Goal: Check status: Check status

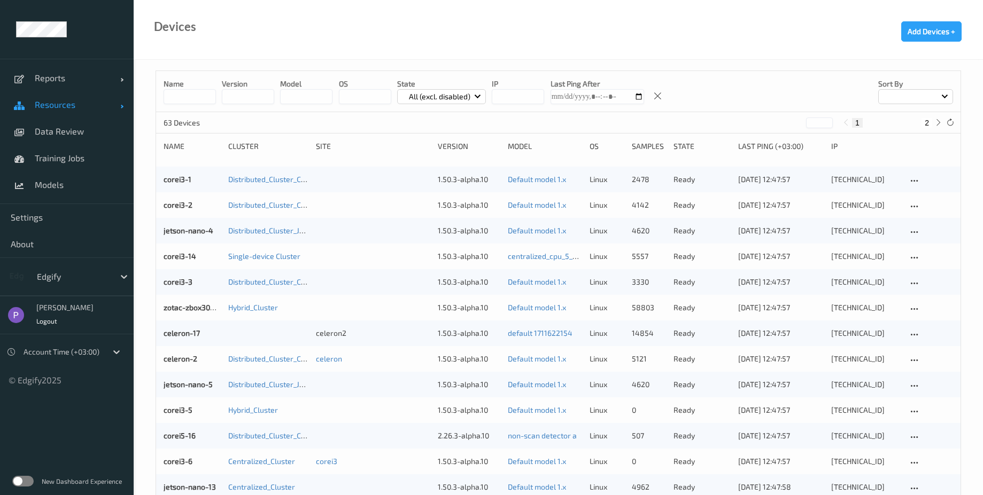
click at [67, 105] on span "Resources" at bounding box center [77, 104] width 85 height 11
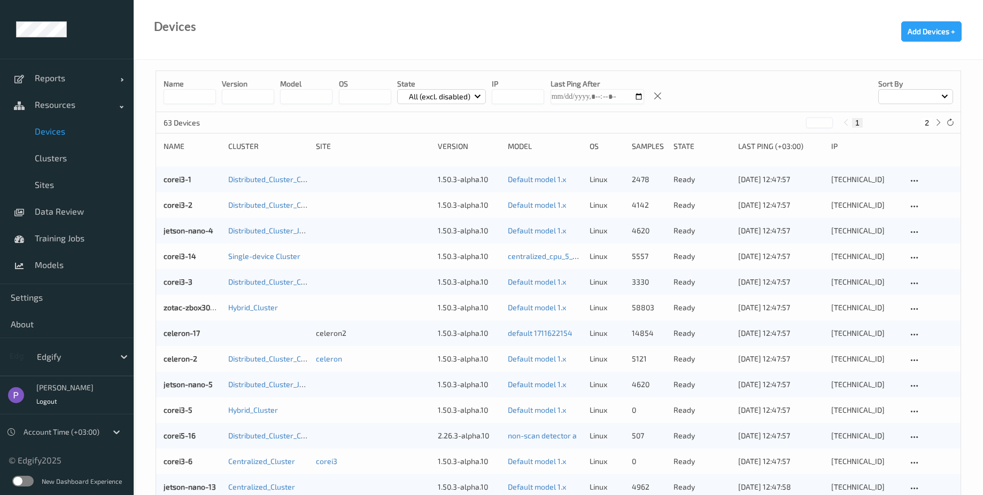
click at [67, 137] on link "Devices" at bounding box center [67, 131] width 134 height 27
click at [187, 180] on link "corei3-1" at bounding box center [178, 179] width 28 height 9
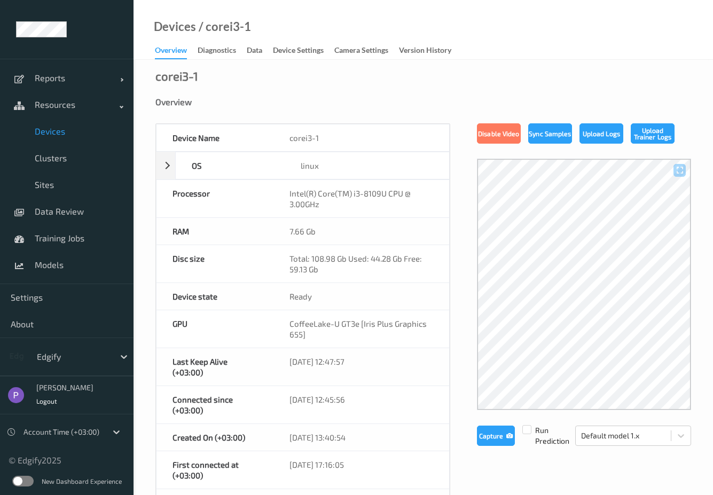
click at [20, 485] on label at bounding box center [22, 481] width 21 height 11
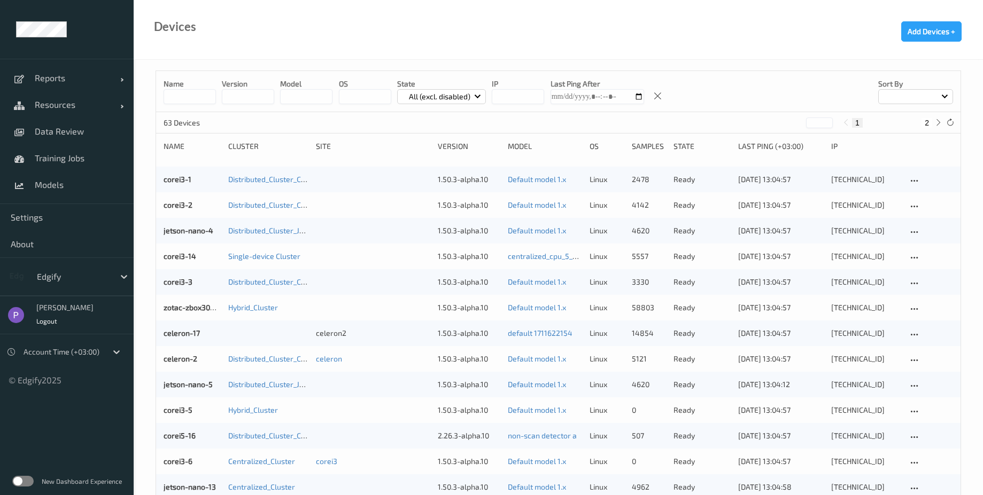
click at [12, 482] on div "New Dashboard Experience" at bounding box center [67, 482] width 134 height 28
click at [14, 483] on label at bounding box center [22, 481] width 21 height 11
